Goal: Task Accomplishment & Management: Use online tool/utility

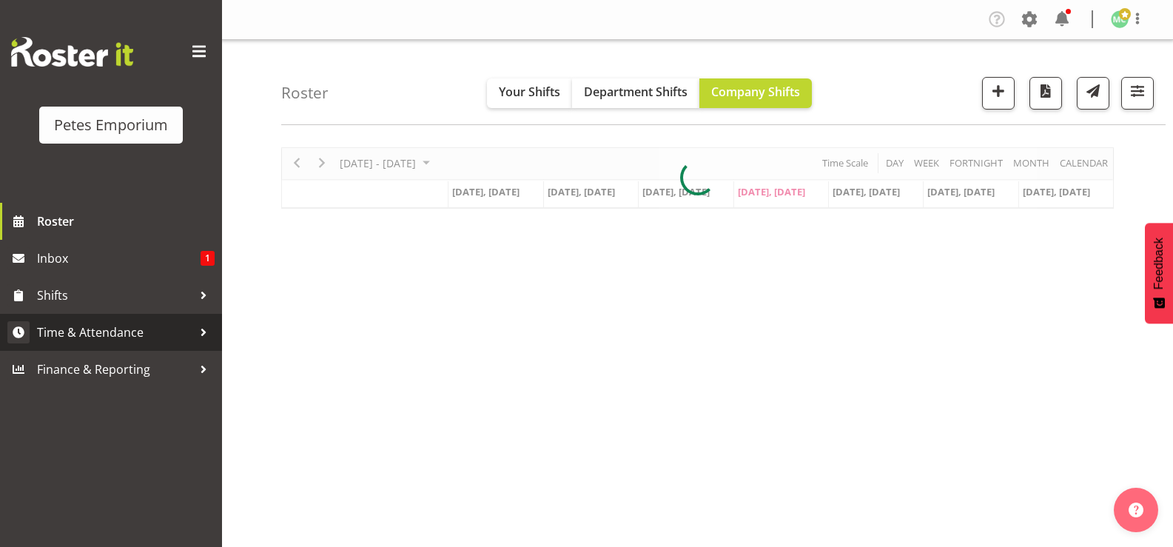
click at [113, 326] on span "Time & Attendance" at bounding box center [114, 332] width 155 height 22
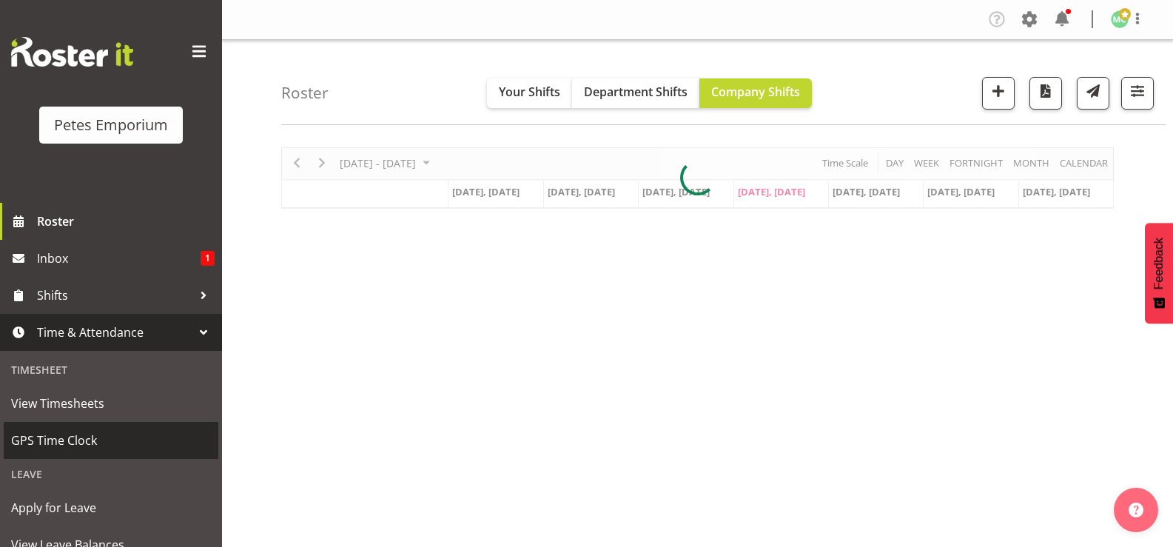
click at [109, 440] on span "GPS Time Clock" at bounding box center [111, 440] width 200 height 22
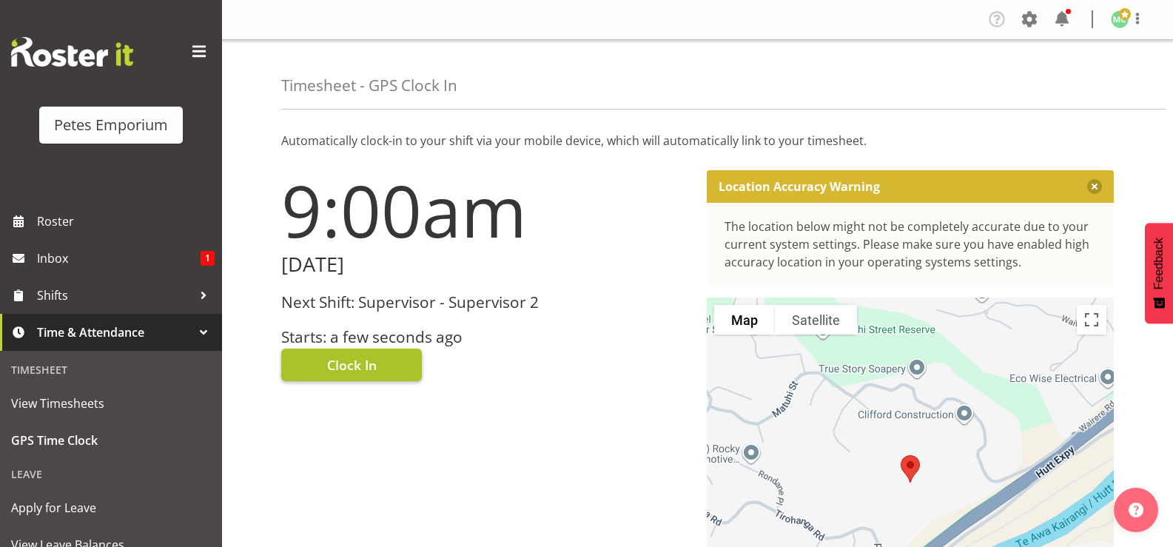
click at [377, 362] on button "Clock In" at bounding box center [351, 365] width 141 height 33
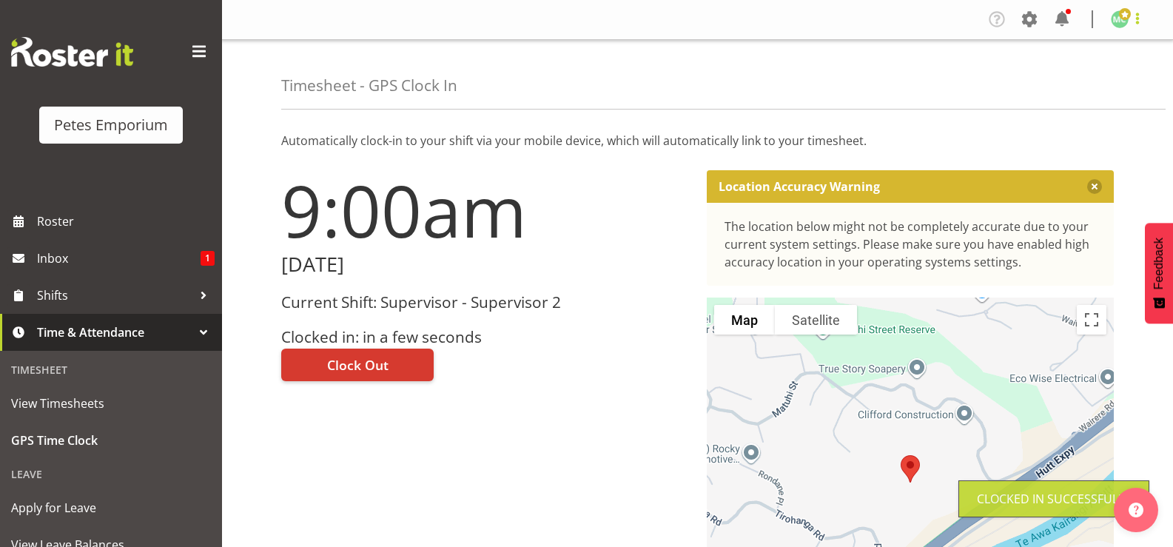
click at [1134, 16] on span at bounding box center [1138, 19] width 18 height 18
click at [1071, 81] on link "Log Out" at bounding box center [1076, 77] width 142 height 27
